Goal: Information Seeking & Learning: Check status

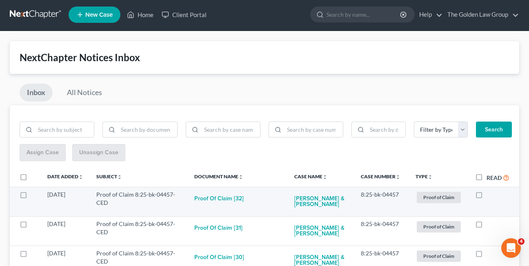
click at [487, 197] on label at bounding box center [487, 197] width 0 height 0
click at [490, 195] on input "checkbox" at bounding box center [492, 193] width 5 height 5
checkbox input "true"
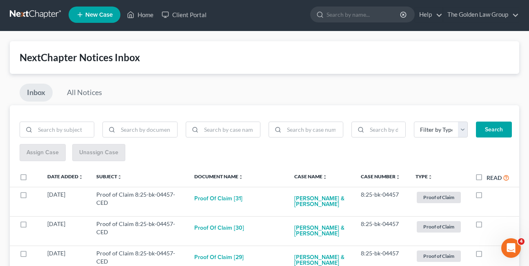
click at [487, 197] on label at bounding box center [487, 197] width 0 height 0
click at [490, 195] on input "checkbox" at bounding box center [492, 193] width 5 height 5
checkbox input "true"
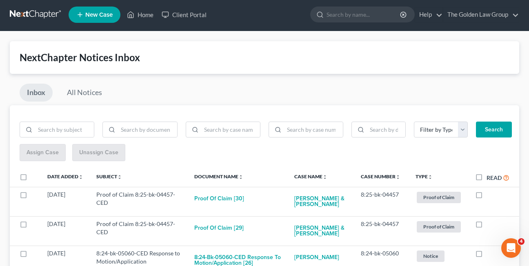
click at [487, 197] on label at bounding box center [487, 197] width 0 height 0
click at [490, 195] on input "checkbox" at bounding box center [492, 193] width 5 height 5
checkbox input "true"
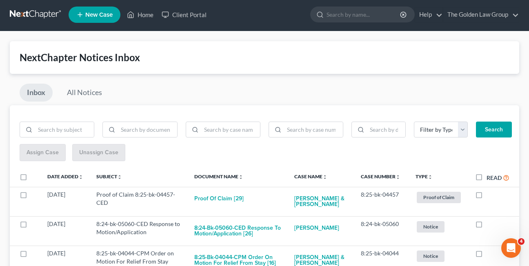
click at [487, 197] on label at bounding box center [487, 197] width 0 height 0
click at [490, 195] on input "checkbox" at bounding box center [492, 193] width 5 height 5
checkbox input "true"
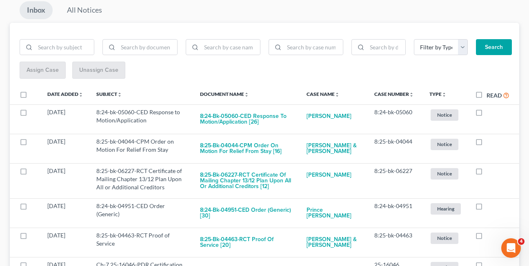
scroll to position [97, 0]
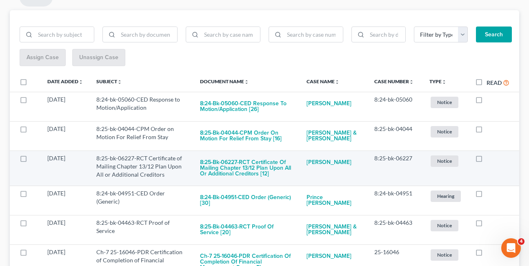
click at [487, 161] on label at bounding box center [487, 161] width 0 height 0
click at [490, 160] on input "checkbox" at bounding box center [492, 156] width 5 height 5
checkbox input "true"
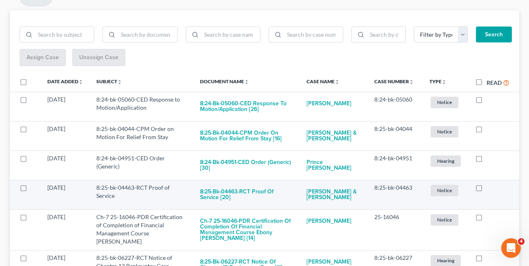
click at [487, 190] on label at bounding box center [487, 190] width 0 height 0
click at [490, 188] on input "checkbox" at bounding box center [492, 186] width 5 height 5
checkbox input "true"
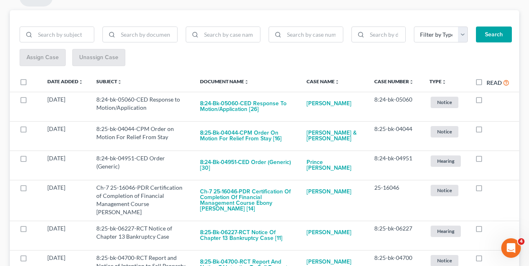
click at [487, 190] on label at bounding box center [487, 190] width 0 height 0
click at [490, 188] on input "checkbox" at bounding box center [492, 186] width 5 height 5
checkbox input "true"
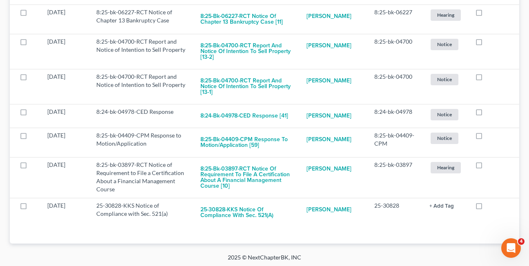
scroll to position [273, 0]
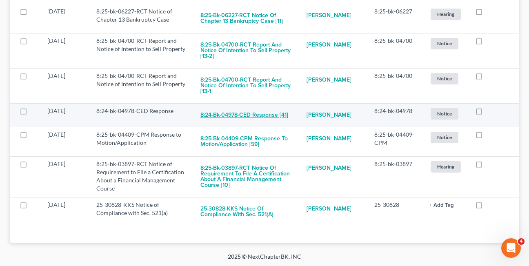
click at [240, 111] on button "8:24-bk-04978-CED Response [41]" at bounding box center [245, 115] width 88 height 16
checkbox input "true"
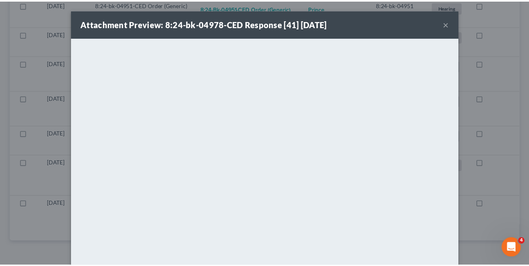
scroll to position [239, 0]
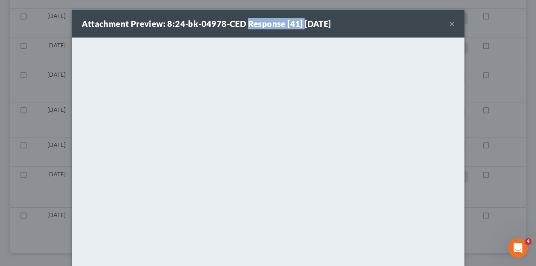
drag, startPoint x: 243, startPoint y: 25, endPoint x: 297, endPoint y: 25, distance: 53.9
click at [297, 25] on strong "Attachment Preview: 8:24-bk-04978-CED Response [41] [DATE]" at bounding box center [206, 24] width 249 height 10
copy strong "Response [41]"
drag, startPoint x: 214, startPoint y: 31, endPoint x: 283, endPoint y: 25, distance: 70.1
click at [214, 31] on div "Attachment Preview: 8:24-bk-04978-CED Response [41] [DATE] ×" at bounding box center [268, 24] width 392 height 28
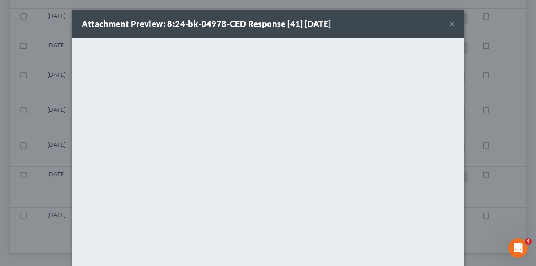
click at [449, 24] on button "×" at bounding box center [452, 24] width 6 height 10
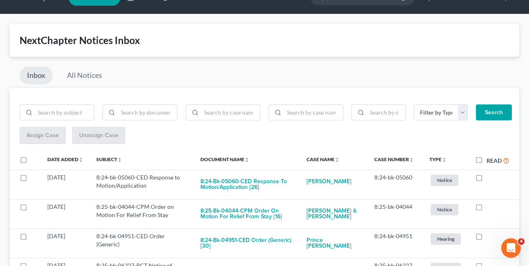
scroll to position [0, 0]
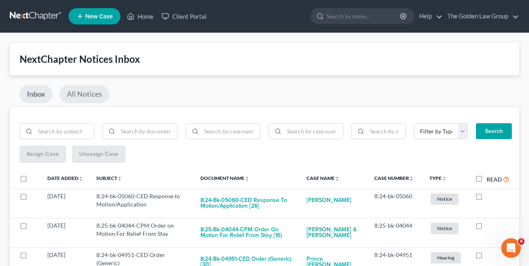
click at [81, 98] on link "All Notices" at bounding box center [85, 94] width 50 height 18
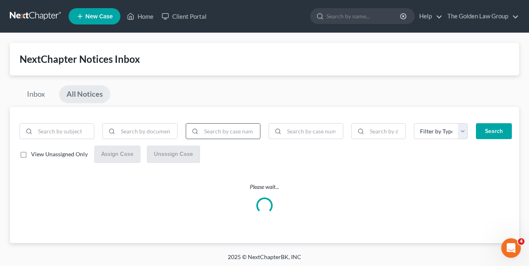
click at [232, 131] on input "search" at bounding box center [230, 132] width 59 height 16
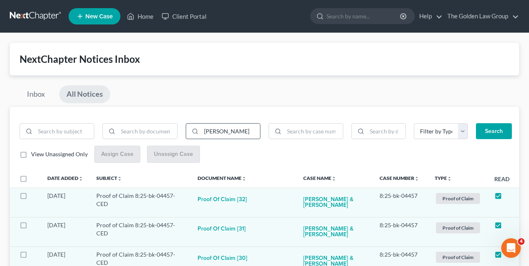
click at [476, 123] on button "Search" at bounding box center [494, 131] width 36 height 16
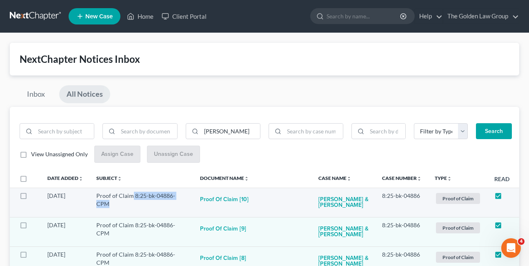
drag, startPoint x: 133, startPoint y: 197, endPoint x: 187, endPoint y: 196, distance: 53.5
click at [187, 196] on td "Proof of Claim 8:25-bk-04886-CPM" at bounding box center [142, 202] width 104 height 29
copy td "8:25-bk-04886-CPM"
drag, startPoint x: 227, startPoint y: 131, endPoint x: 199, endPoint y: 132, distance: 28.2
click at [199, 132] on div "[PERSON_NAME]" at bounding box center [223, 131] width 75 height 16
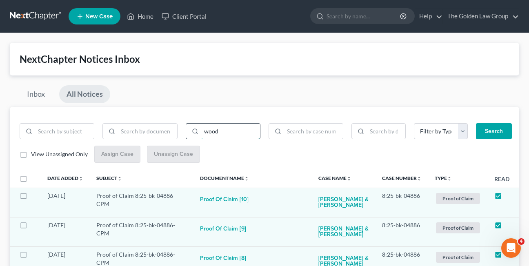
click at [476, 123] on button "Search" at bounding box center [494, 131] width 36 height 16
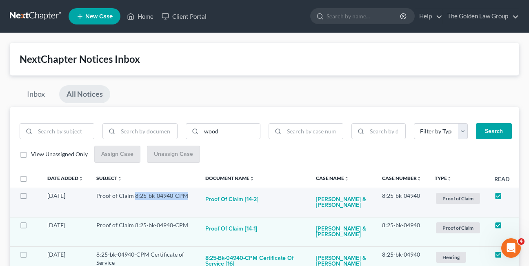
drag, startPoint x: 136, startPoint y: 198, endPoint x: 186, endPoint y: 196, distance: 50.3
click at [186, 196] on td "Proof of Claim 8:25-bk-04940-CPM" at bounding box center [144, 202] width 109 height 29
copy td "8:25-bk-04940-CPM"
drag, startPoint x: 226, startPoint y: 133, endPoint x: 199, endPoint y: 132, distance: 27.0
click at [199, 132] on div "wood" at bounding box center [223, 131] width 75 height 16
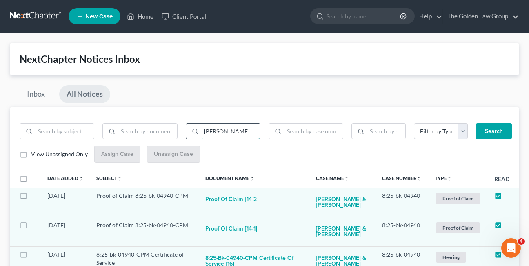
click at [476, 123] on button "Search" at bounding box center [494, 131] width 36 height 16
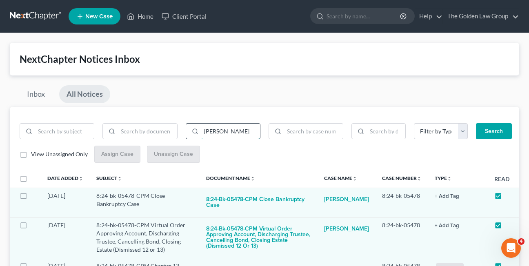
drag, startPoint x: 217, startPoint y: 135, endPoint x: 201, endPoint y: 135, distance: 16.3
click at [201, 135] on input "[PERSON_NAME]" at bounding box center [230, 132] width 59 height 16
click at [476, 123] on button "Search" at bounding box center [494, 131] width 36 height 16
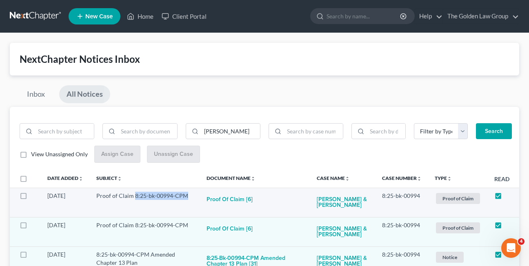
drag, startPoint x: 134, startPoint y: 197, endPoint x: 186, endPoint y: 196, distance: 51.5
click at [186, 196] on td "Proof of Claim 8:25-bk-00994-CPM" at bounding box center [145, 202] width 110 height 29
copy td "8:25-bk-00994-CPM"
drag, startPoint x: 223, startPoint y: 129, endPoint x: 197, endPoint y: 130, distance: 25.3
click at [197, 130] on div "[PERSON_NAME]" at bounding box center [223, 131] width 75 height 16
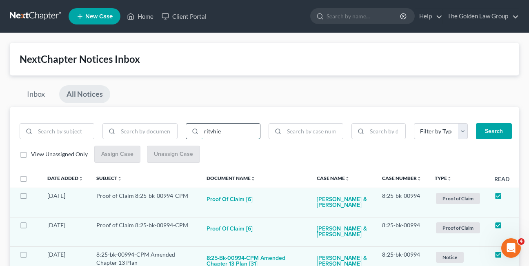
click at [476, 123] on button "Search" at bounding box center [494, 131] width 36 height 16
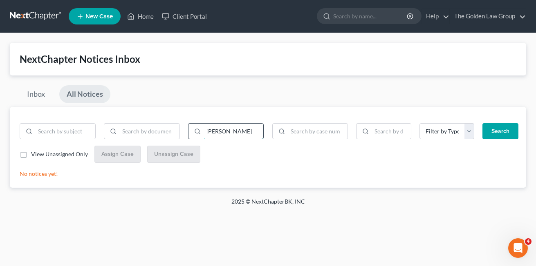
click at [482, 123] on button "Search" at bounding box center [500, 131] width 36 height 16
drag, startPoint x: 228, startPoint y: 134, endPoint x: 203, endPoint y: 134, distance: 25.7
click at [203, 134] on div "[PERSON_NAME]" at bounding box center [226, 131] width 76 height 16
type input "[PERSON_NAME]"
click at [482, 123] on button "Search" at bounding box center [500, 131] width 36 height 16
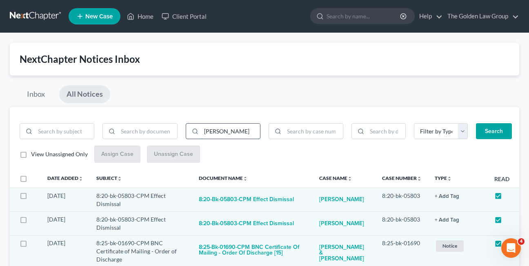
drag, startPoint x: 219, startPoint y: 132, endPoint x: 201, endPoint y: 135, distance: 18.2
click at [201, 135] on div "[PERSON_NAME]" at bounding box center [223, 131] width 75 height 16
click at [292, 132] on input "search" at bounding box center [313, 132] width 59 height 16
paste input "8:20-bk-00119-CPM"
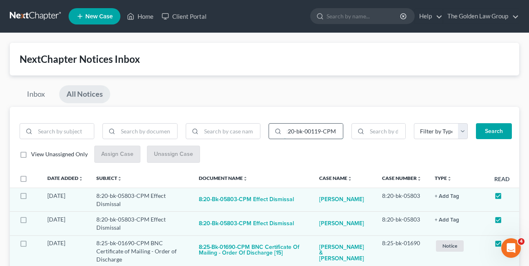
type input "8:20-bk-00119-CPM"
click at [476, 123] on button "Search" at bounding box center [494, 131] width 36 height 16
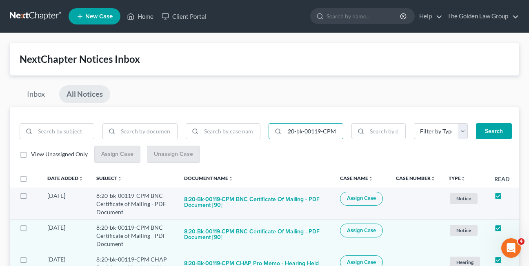
scroll to position [0, 0]
drag, startPoint x: 96, startPoint y: 196, endPoint x: 150, endPoint y: 196, distance: 53.5
click at [150, 196] on td "8:20-bk-00119-CPM BNC Certificate of Mailing - PDF Document" at bounding box center [134, 204] width 88 height 32
copy td "8:20-bk-00119-CPM"
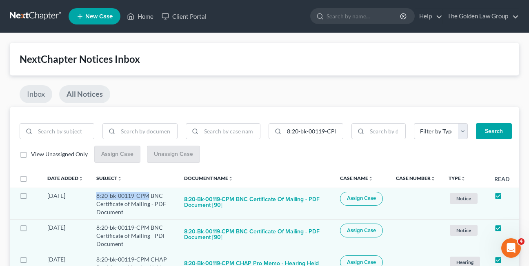
click at [32, 94] on link "Inbox" at bounding box center [36, 94] width 33 height 18
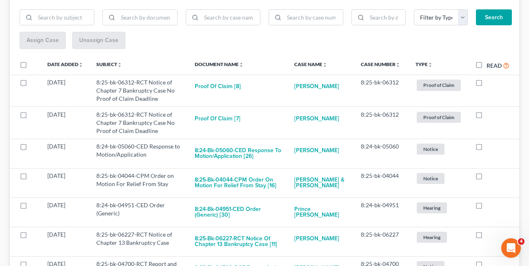
scroll to position [115, 0]
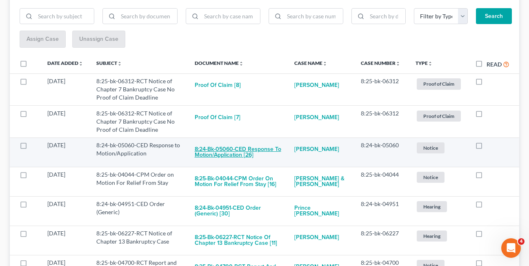
click at [234, 155] on button "8:24-bk-05060-CED Response to Motion/Application [26]" at bounding box center [238, 152] width 87 height 22
checkbox input "true"
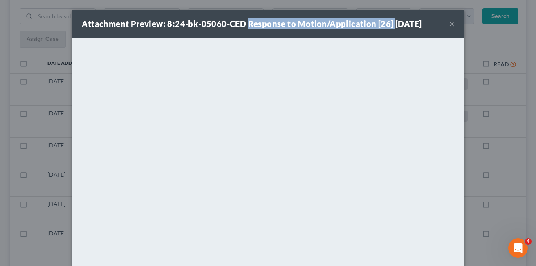
drag, startPoint x: 243, startPoint y: 22, endPoint x: 386, endPoint y: 21, distance: 143.4
click at [386, 21] on strong "Attachment Preview: 8:24-bk-05060-CED Response to Motion/Application [26] [DATE]" at bounding box center [252, 24] width 340 height 10
copy strong "Response to Motion/Application [26]"
drag, startPoint x: 386, startPoint y: 21, endPoint x: 365, endPoint y: 25, distance: 21.6
copy strong "Response to Motion/Application [26]"
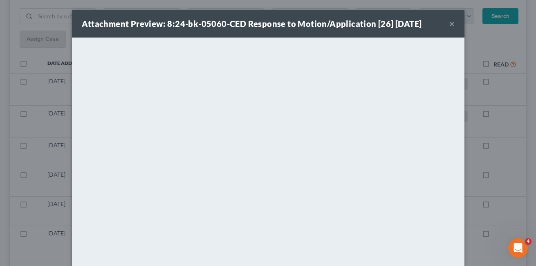
drag, startPoint x: 204, startPoint y: 34, endPoint x: 238, endPoint y: 30, distance: 34.6
click at [205, 34] on div "Attachment Preview: 8:24-bk-05060-CED Response to Motion/Application [26] [DATE…" at bounding box center [268, 24] width 392 height 28
click at [449, 23] on button "×" at bounding box center [452, 24] width 6 height 10
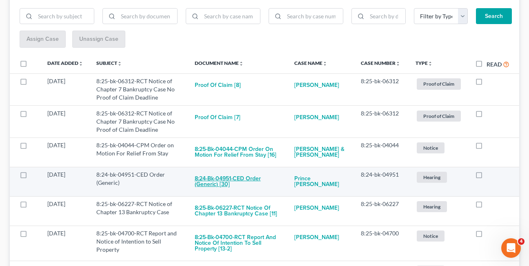
click at [224, 179] on button "8:24-bk-04951-CED Order (Generic) [30]" at bounding box center [238, 182] width 87 height 22
checkbox input "true"
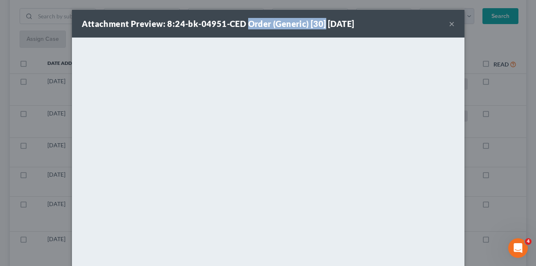
drag, startPoint x: 243, startPoint y: 25, endPoint x: 319, endPoint y: 22, distance: 76.0
click at [319, 23] on strong "Attachment Preview: 8:24-bk-04951-CED Order (Generic) [30] [DATE]" at bounding box center [218, 24] width 272 height 10
copy strong "Order (Generic) [30]"
click at [195, 35] on div "Attachment Preview: 8:24-bk-04951-CED Order (Generic) [30] [DATE] ×" at bounding box center [268, 24] width 392 height 28
click at [449, 24] on button "×" at bounding box center [452, 24] width 6 height 10
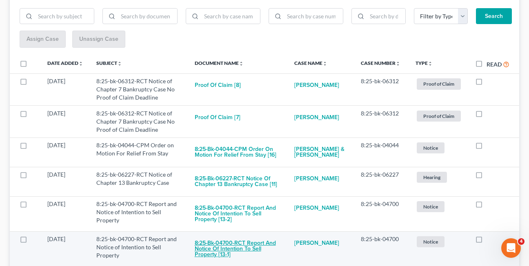
click at [246, 248] on button "8:25-bk-04700-RCT Report and Notice of Intention to Sell Property [13-1]" at bounding box center [238, 249] width 87 height 28
checkbox input "true"
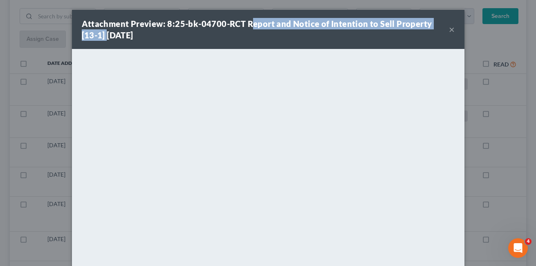
drag, startPoint x: 249, startPoint y: 25, endPoint x: 87, endPoint y: 33, distance: 161.9
click at [87, 33] on strong "Attachment Preview: 8:25-bk-04700-RCT Report and Notice of Intention to Sell Pr…" at bounding box center [257, 29] width 350 height 21
copy strong "eport and Notice of Intention to Sell Property [13-1]"
click at [449, 29] on button "×" at bounding box center [452, 30] width 6 height 10
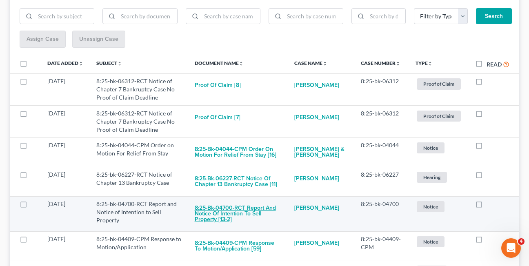
click at [234, 211] on button "8:25-bk-04700-RCT Report and Notice of Intention to Sell Property [13-2]" at bounding box center [238, 214] width 87 height 28
checkbox input "true"
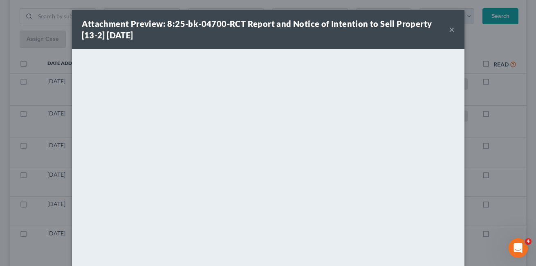
click at [449, 28] on button "×" at bounding box center [452, 30] width 6 height 10
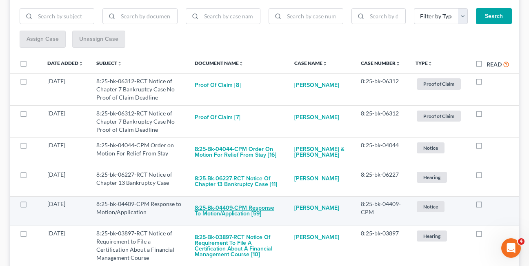
click at [234, 215] on button "8:25-bk-04409-CPM Response to Motion/Application [59]" at bounding box center [238, 211] width 87 height 22
checkbox input "true"
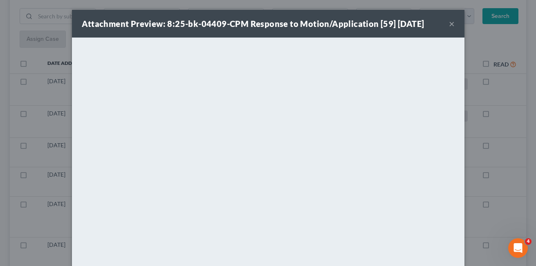
click at [449, 25] on button "×" at bounding box center [452, 24] width 6 height 10
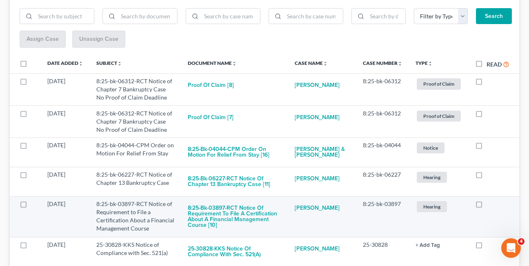
click at [487, 206] on label at bounding box center [487, 206] width 0 height 0
click at [490, 204] on input "checkbox" at bounding box center [492, 202] width 5 height 5
checkbox input "true"
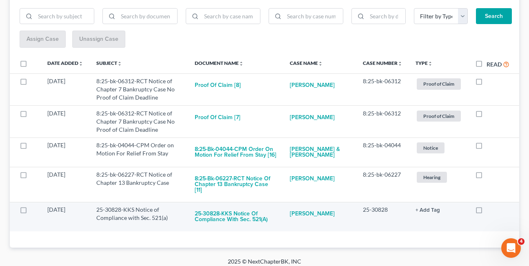
click at [487, 212] on label at bounding box center [487, 212] width 0 height 0
click at [490, 206] on input "checkbox" at bounding box center [492, 208] width 5 height 5
checkbox input "true"
